Goal: Check status: Check status

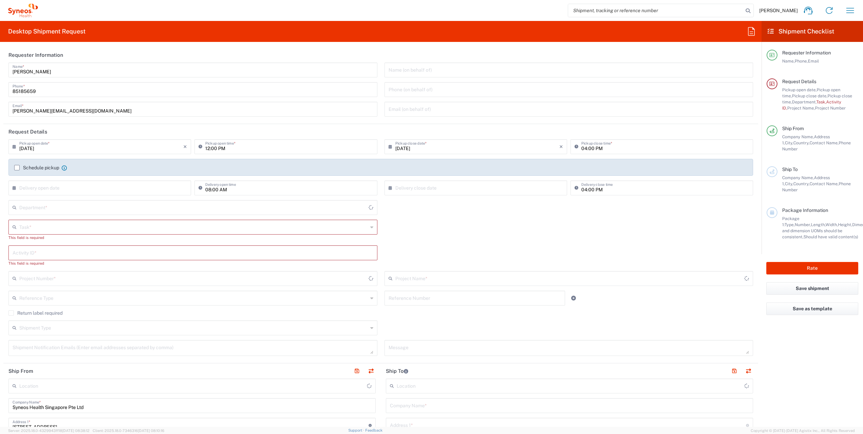
type input "Singapore"
type input "4510"
type input "Syneos Health Singapore PteLtd"
drag, startPoint x: 858, startPoint y: 0, endPoint x: 863, endPoint y: 12, distance: 12.6
click at [863, 12] on agx-form-navbar "Arturo Medina Home Shipment estimator Shipment tracking Desktop shipment reques…" at bounding box center [431, 10] width 863 height 21
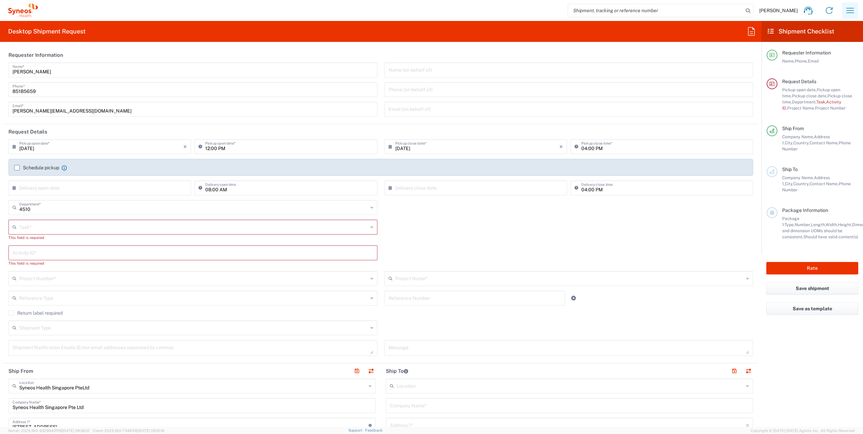
click at [852, 13] on icon "button" at bounding box center [851, 10] width 8 height 5
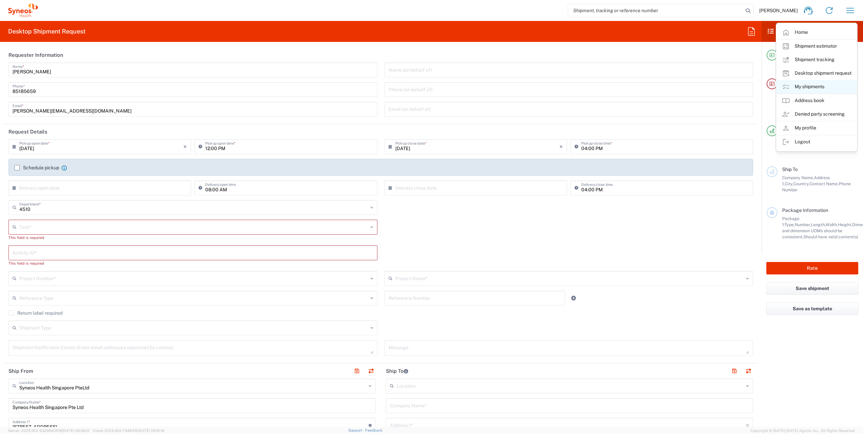
click at [802, 89] on link "My shipments" at bounding box center [817, 87] width 81 height 14
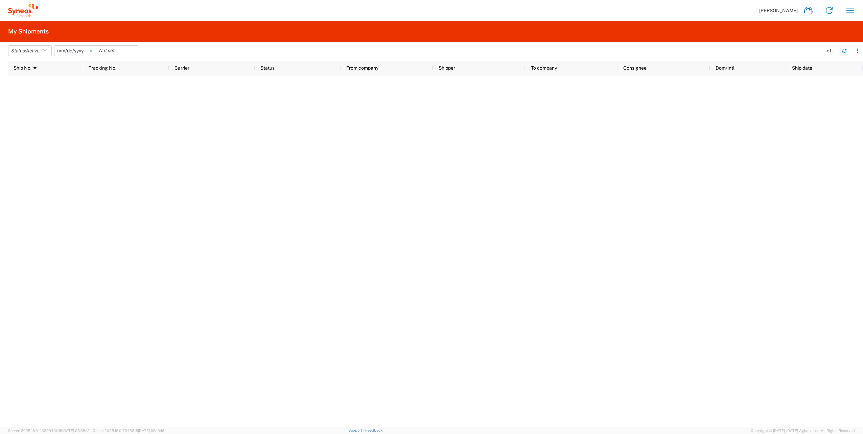
click at [92, 50] on icon at bounding box center [91, 51] width 2 height 2
click at [833, 9] on icon at bounding box center [829, 10] width 7 height 7
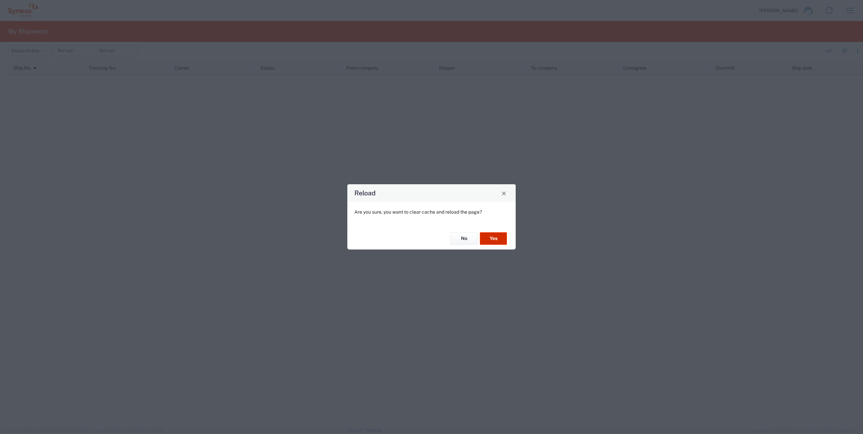
click at [499, 240] on button "Yes" at bounding box center [493, 238] width 27 height 13
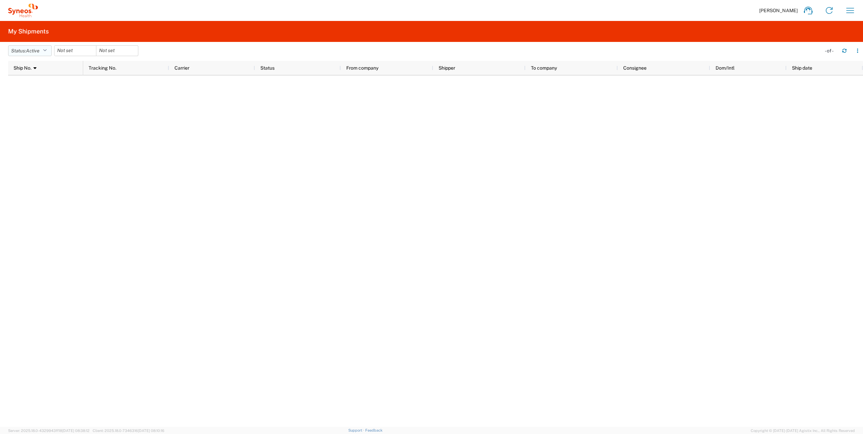
click at [47, 54] on button "Status: Active" at bounding box center [30, 50] width 44 height 11
click at [24, 85] on span "All" at bounding box center [47, 86] width 79 height 10
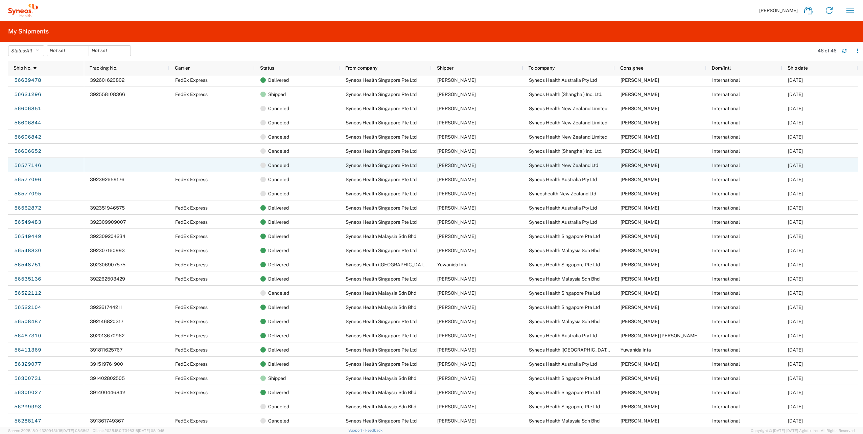
scroll to position [3, 0]
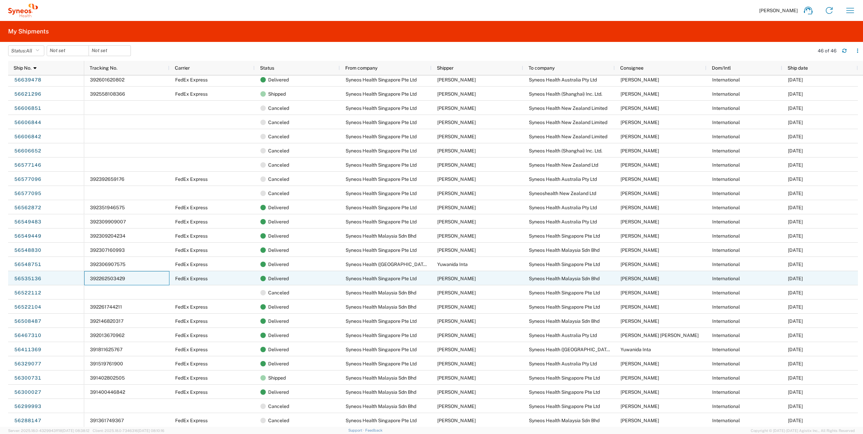
click at [135, 279] on div "392262503429" at bounding box center [126, 278] width 85 height 14
